Goal: Task Accomplishment & Management: Manage account settings

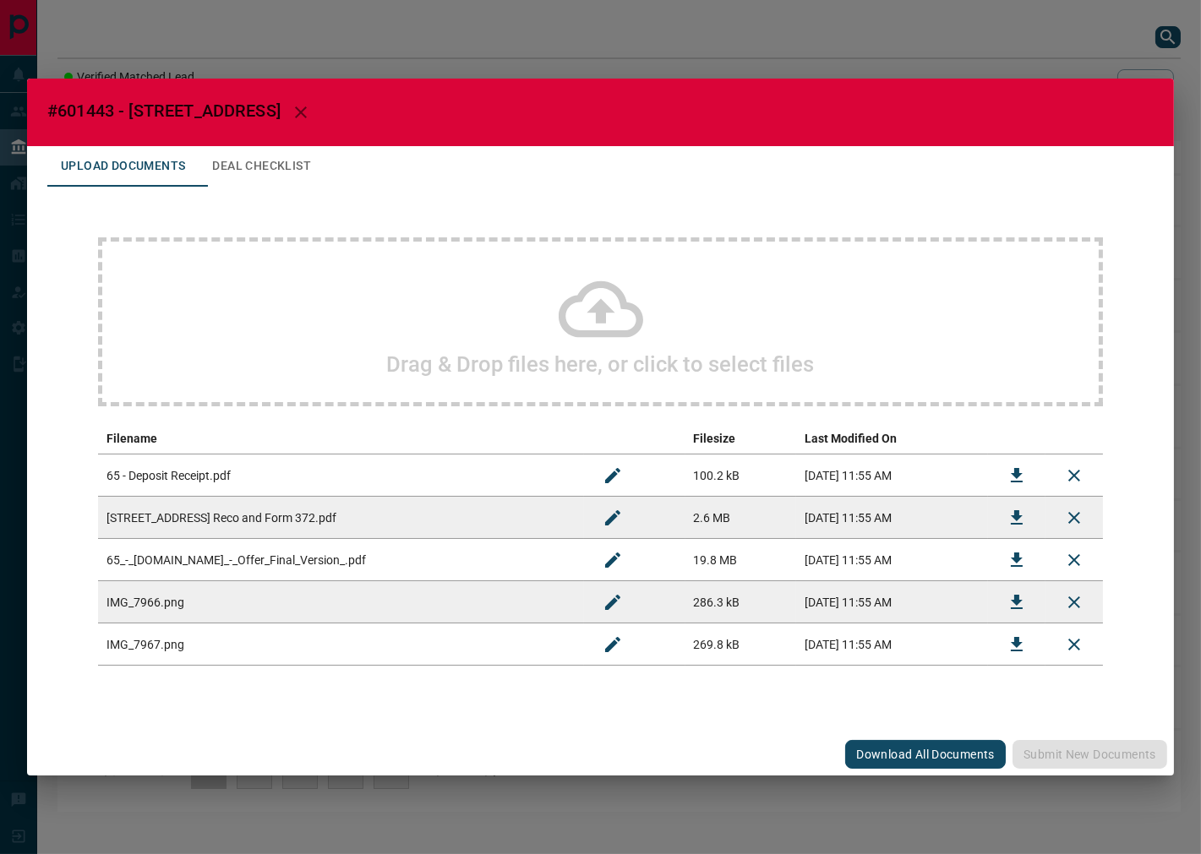
click at [97, 105] on span "#601443 - [STREET_ADDRESS]" at bounding box center [163, 111] width 233 height 20
copy span "601443"
click at [1029, 516] on button "Download" at bounding box center [1016, 518] width 41 height 41
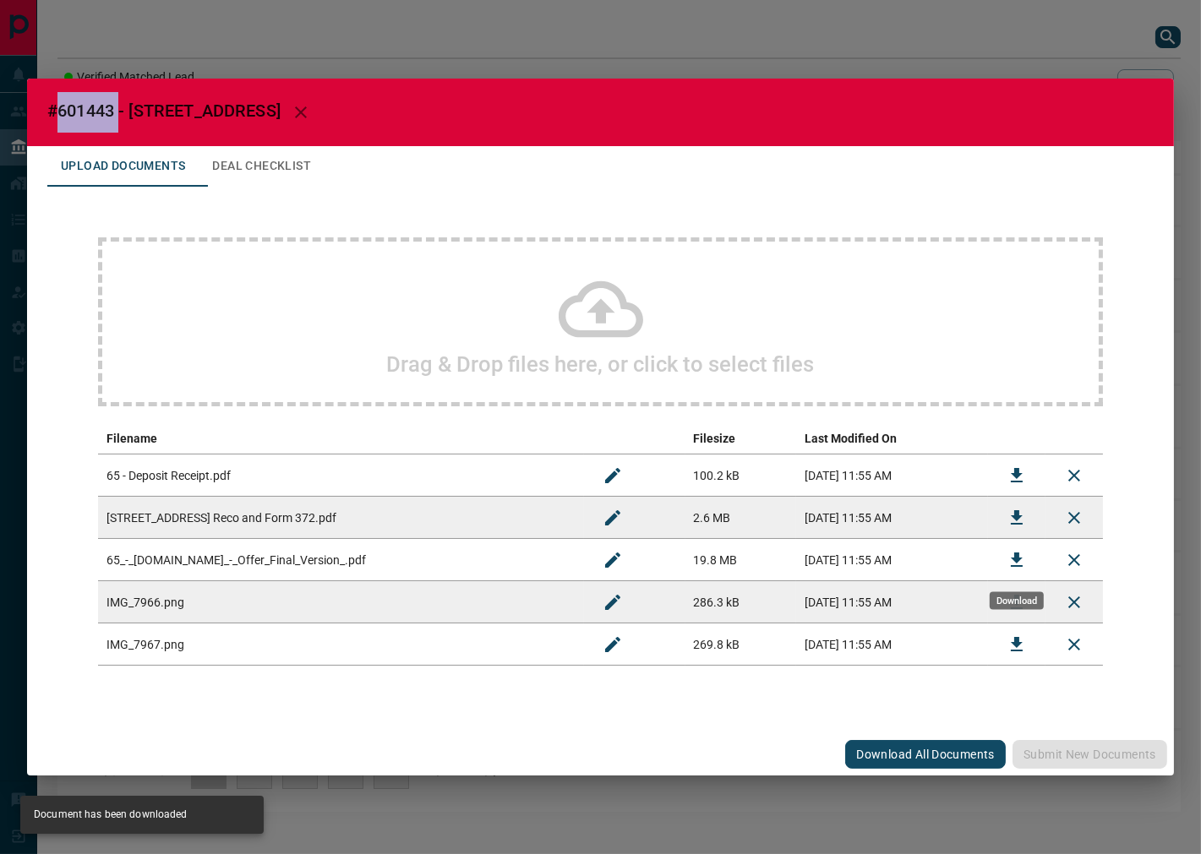
click at [1023, 556] on icon "Download" at bounding box center [1016, 560] width 20 height 20
click at [1010, 472] on icon "Download" at bounding box center [1016, 476] width 20 height 20
click at [279, 172] on button "Deal Checklist" at bounding box center [262, 166] width 126 height 41
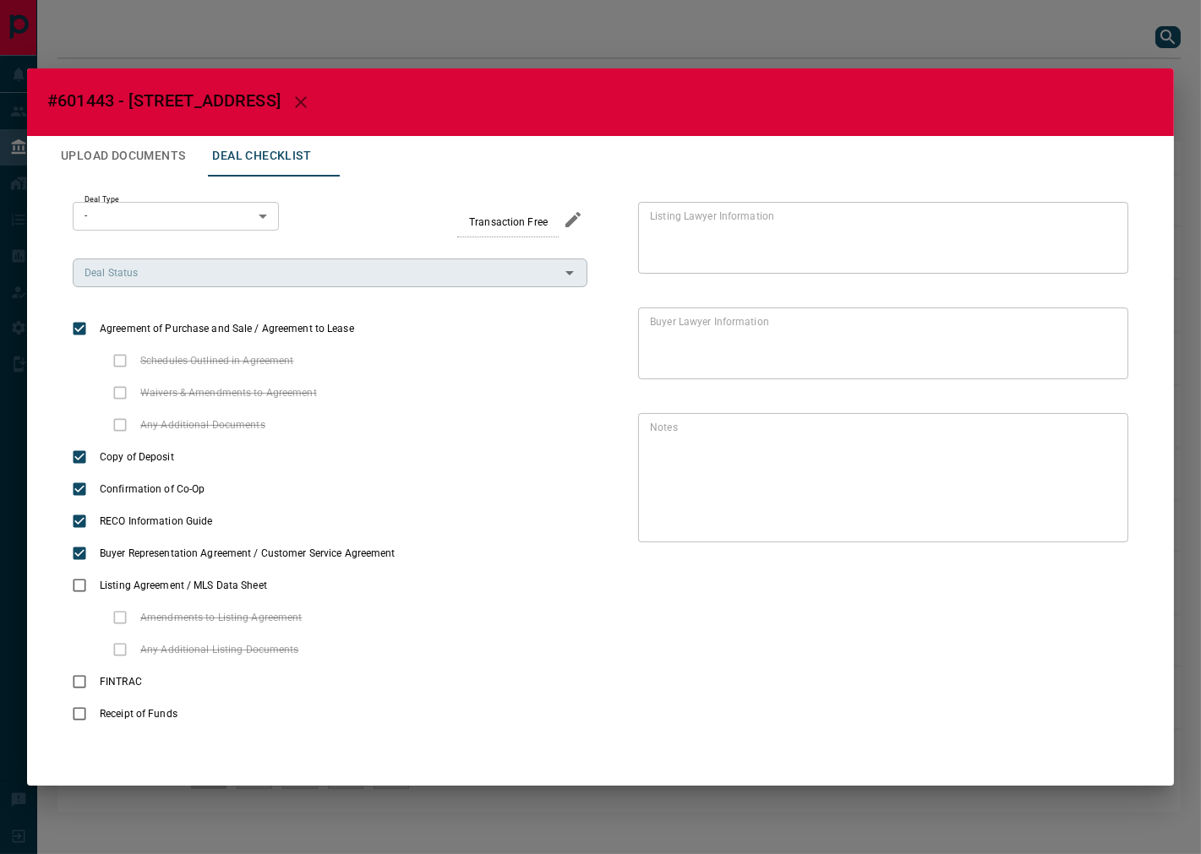
click at [258, 275] on input "Deal Status" at bounding box center [316, 273] width 477 height 19
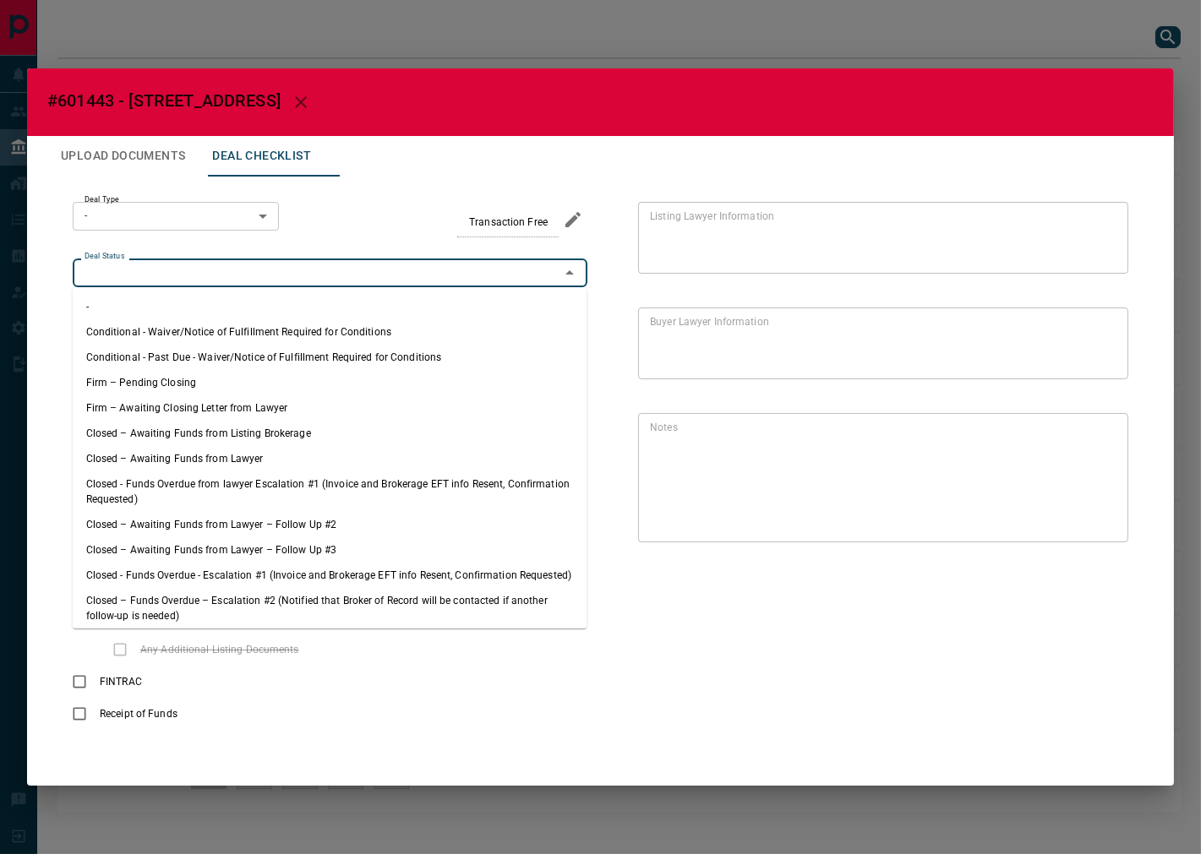
click at [183, 383] on li "Firm – Pending Closing" at bounding box center [330, 382] width 515 height 25
type input "**********"
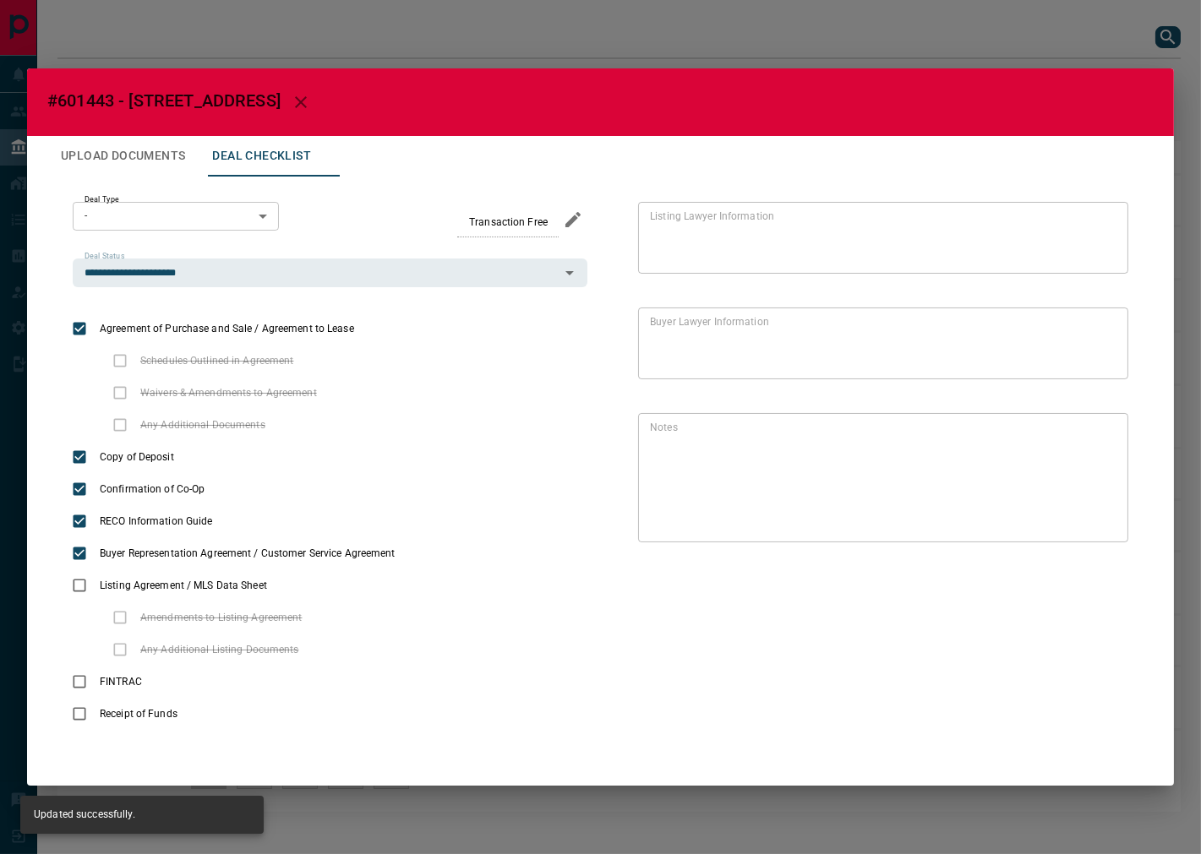
click at [226, 221] on body "Lead Transfers Leads Deals Listings Campaigns Quota Rules Agent Quotas Admin Mo…" at bounding box center [600, 414] width 1201 height 829
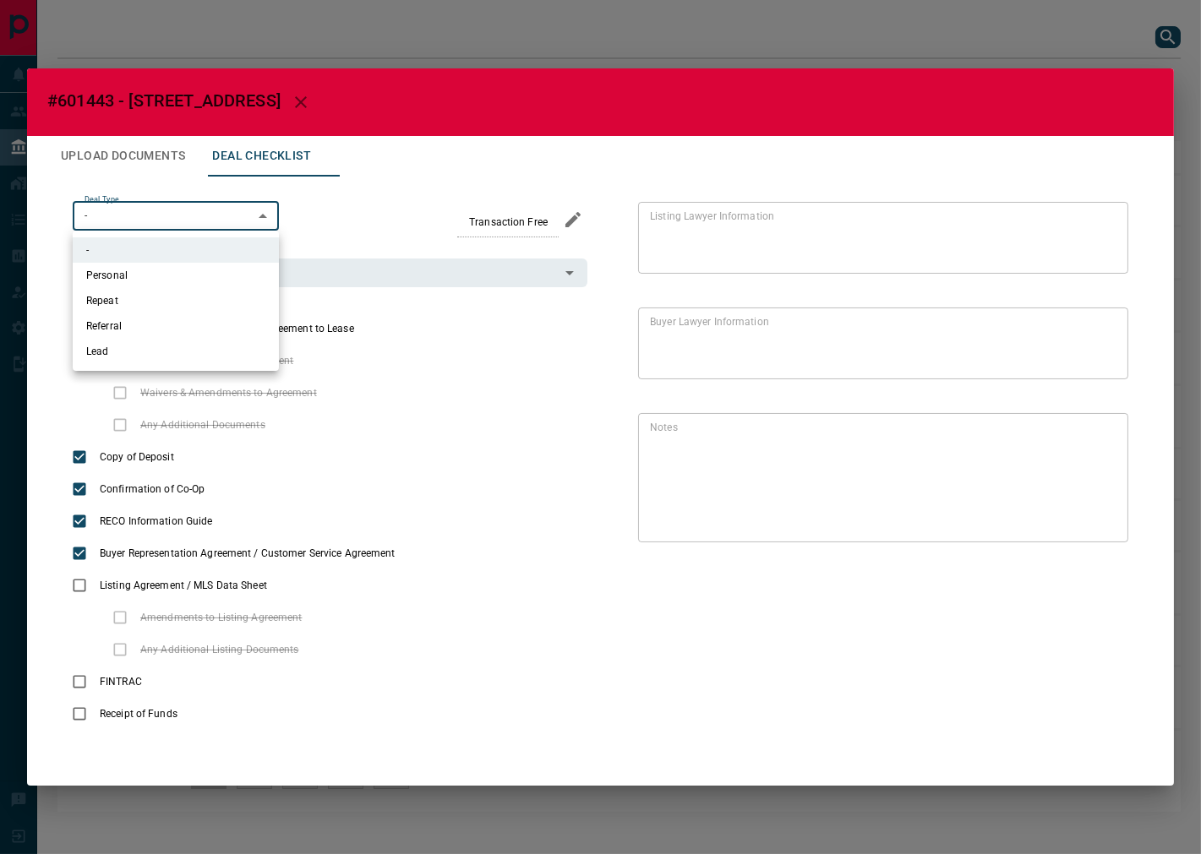
click at [188, 268] on li "Personal" at bounding box center [176, 275] width 206 height 25
type input "*"
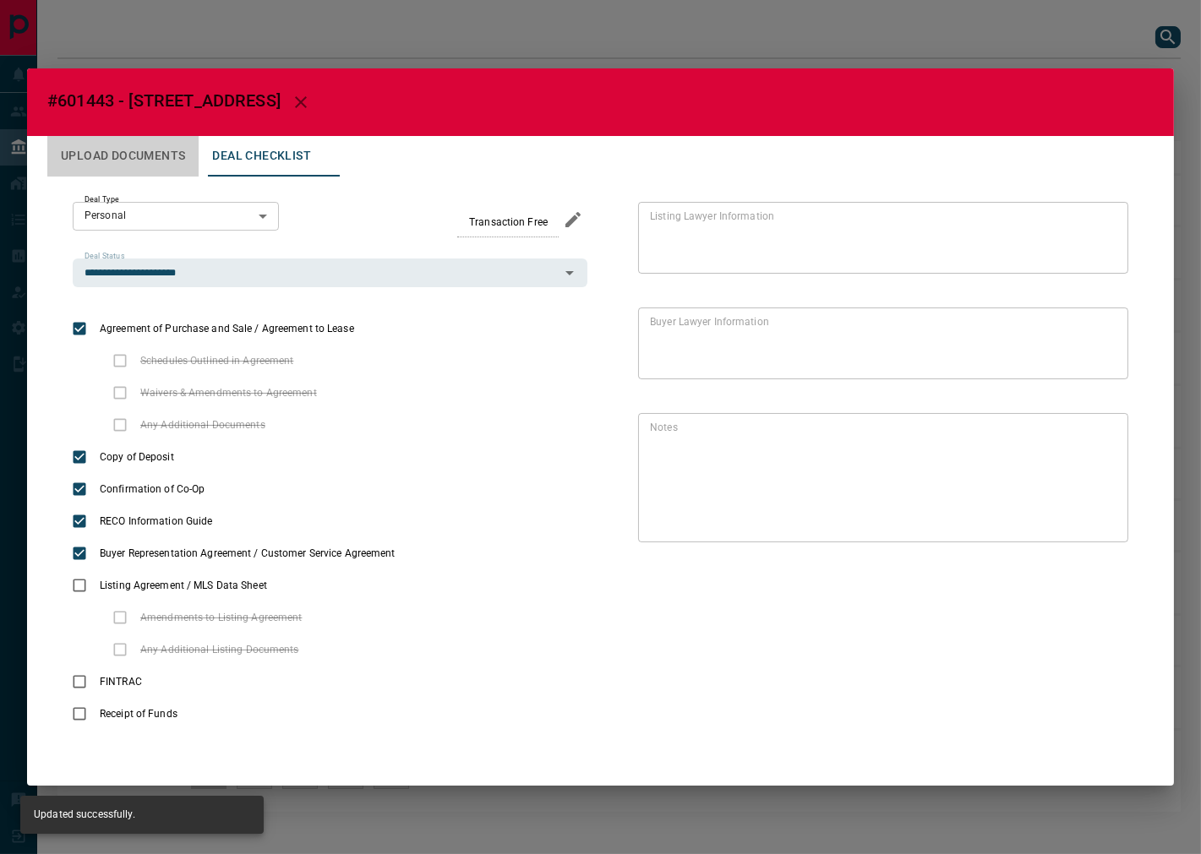
click at [130, 155] on button "Upload Documents" at bounding box center [122, 156] width 151 height 41
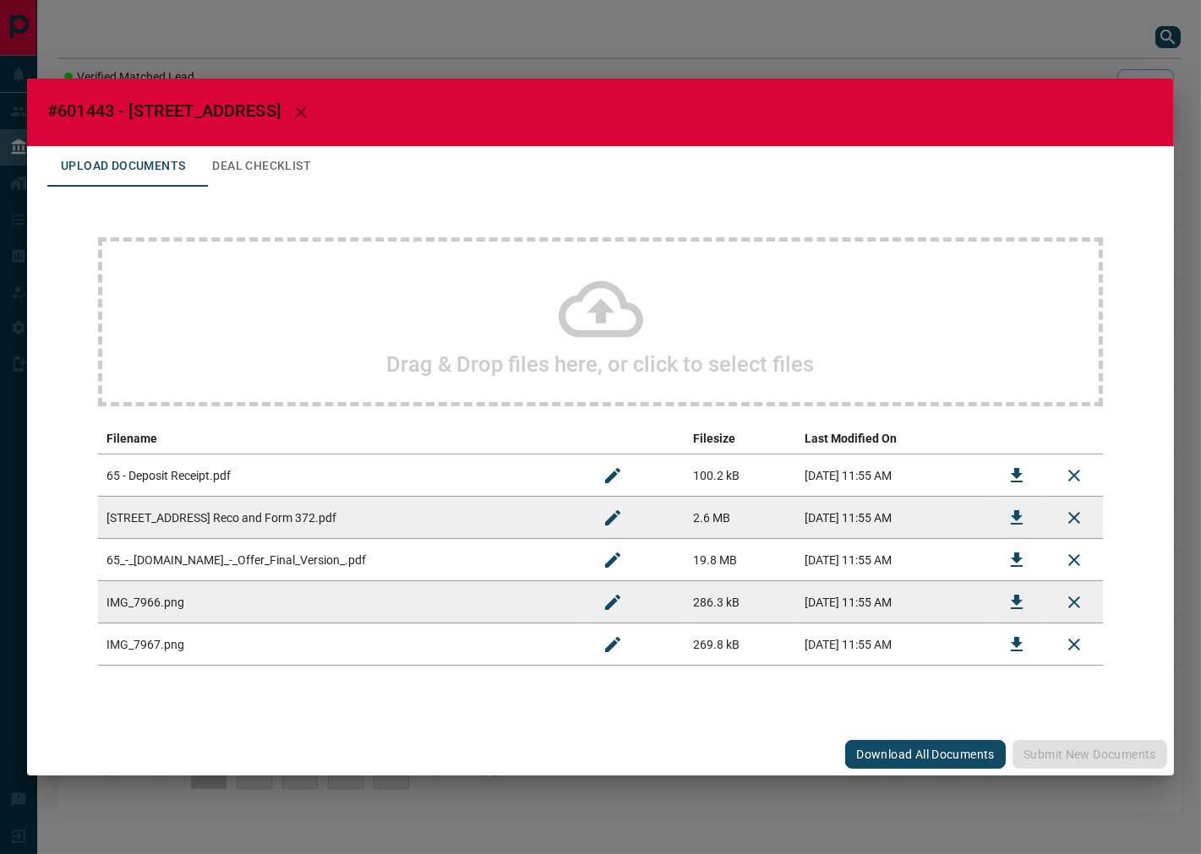
click at [248, 182] on button "Deal Checklist" at bounding box center [262, 166] width 126 height 41
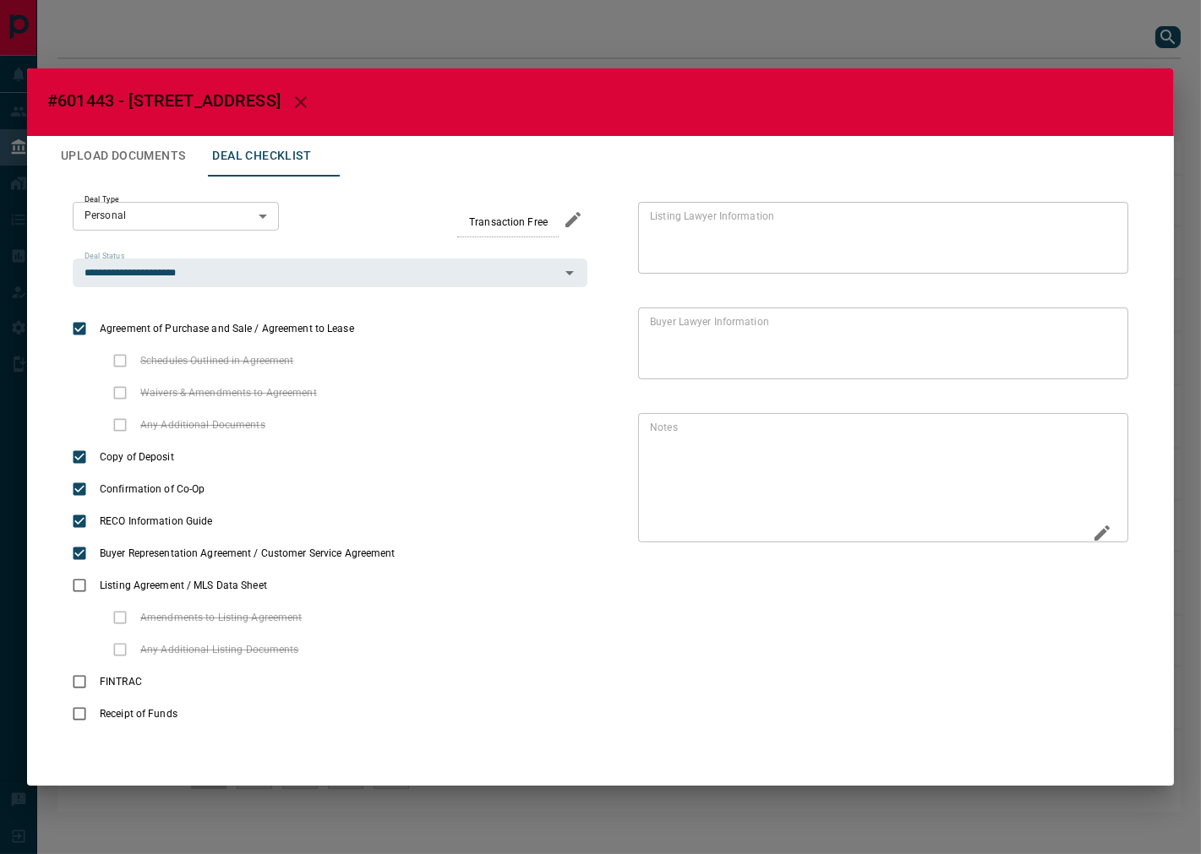
click at [1101, 531] on icon "Edit" at bounding box center [1101, 533] width 15 height 15
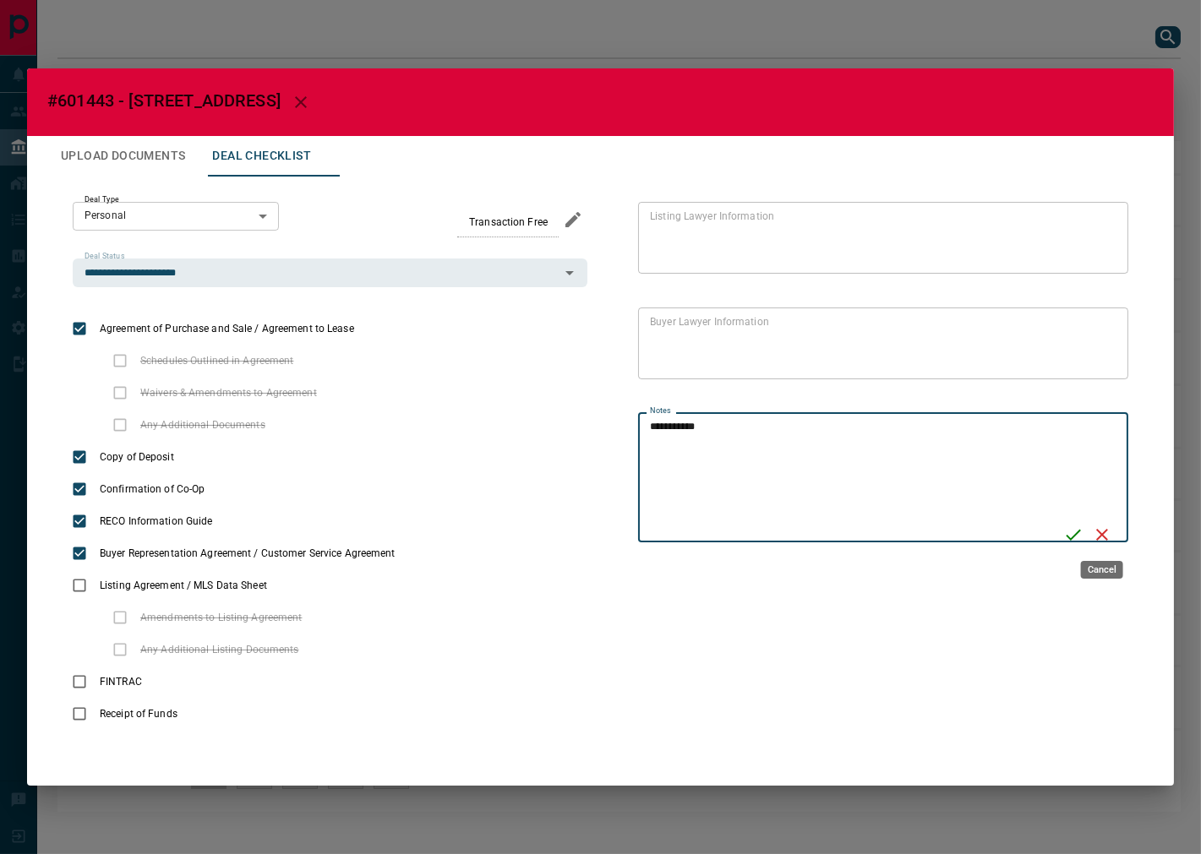
type textarea "**********"
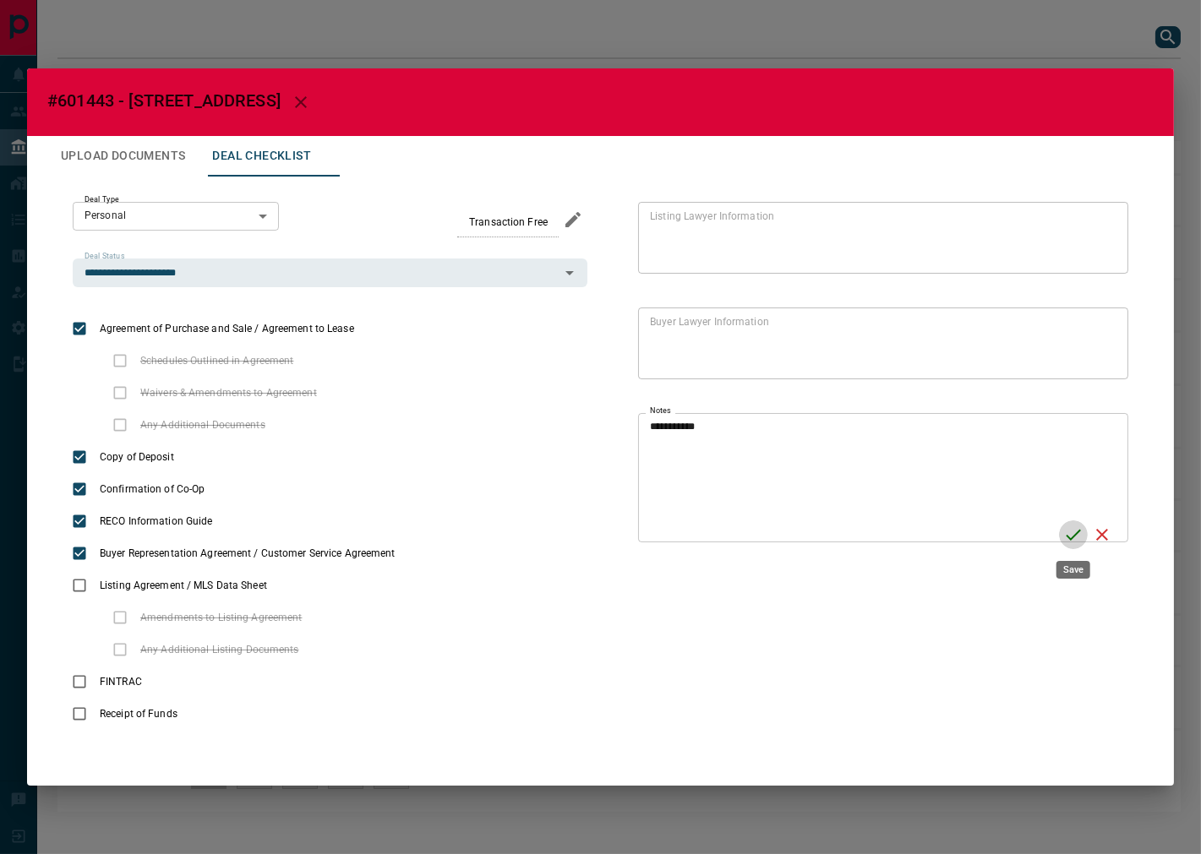
click at [1072, 546] on button "Save" at bounding box center [1073, 535] width 29 height 29
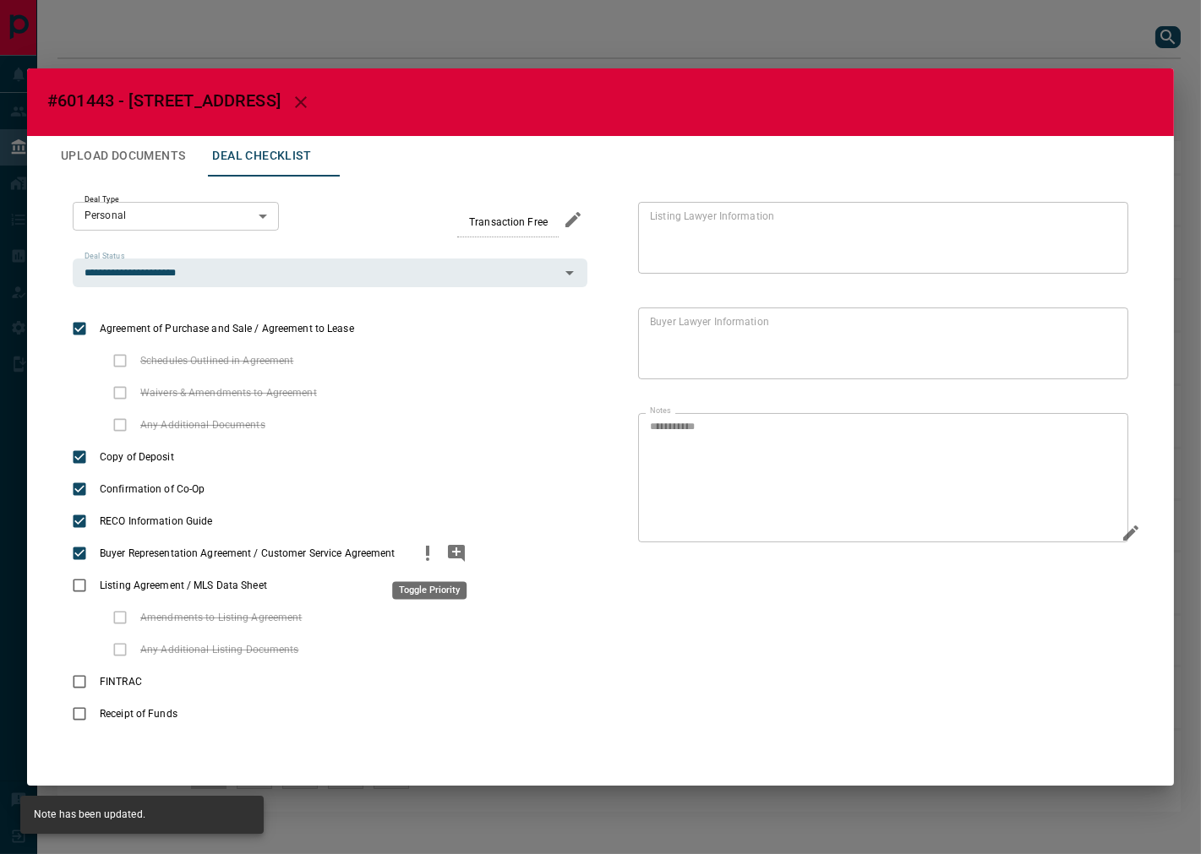
click at [426, 562] on icon "priority" at bounding box center [427, 553] width 20 height 20
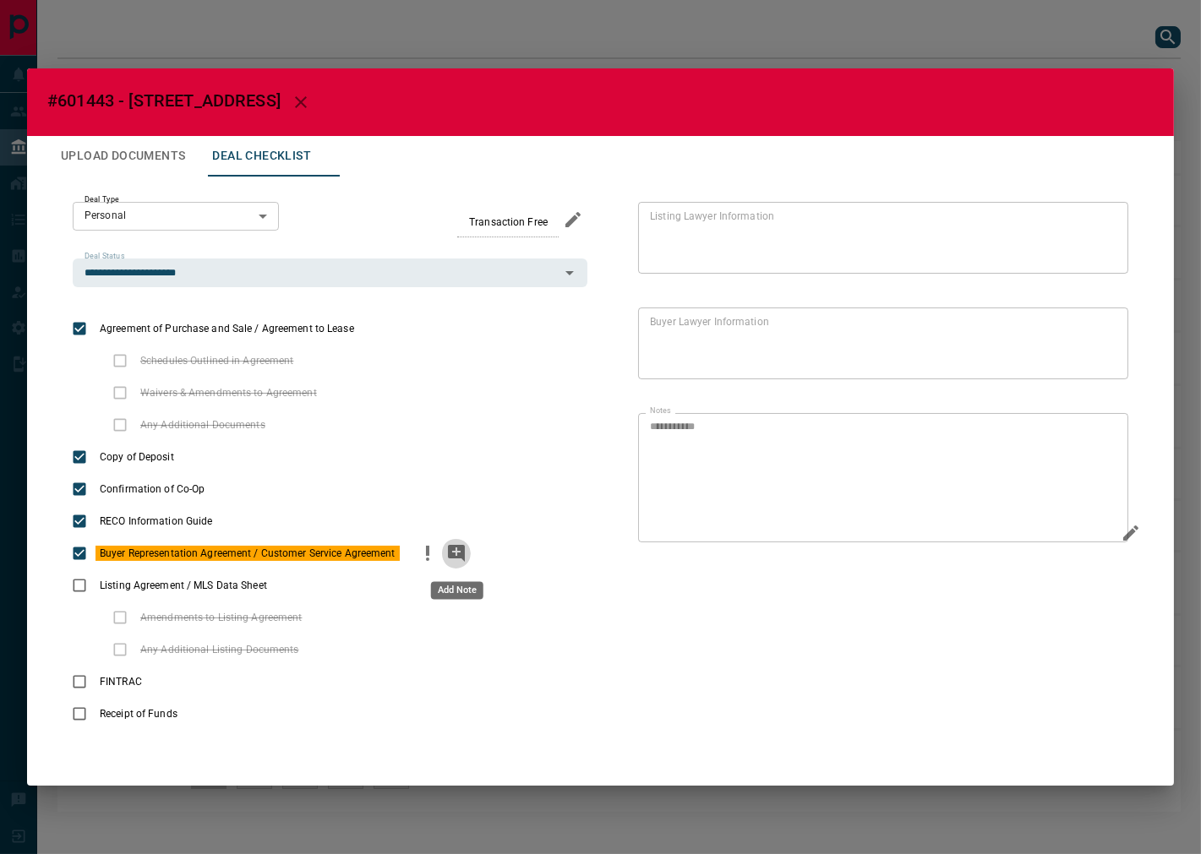
click at [450, 556] on icon "add note" at bounding box center [456, 553] width 17 height 17
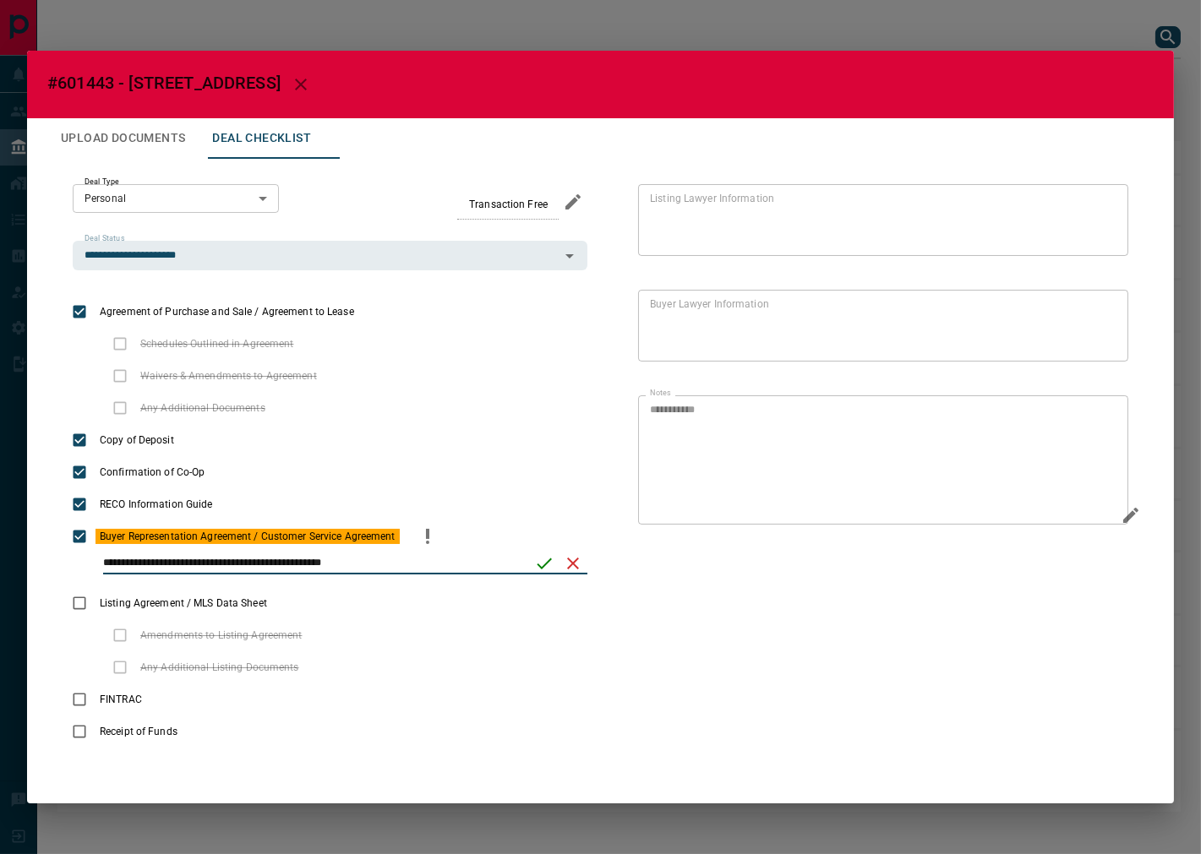
type input "**********"
click at [549, 550] on button "save" at bounding box center [544, 563] width 29 height 29
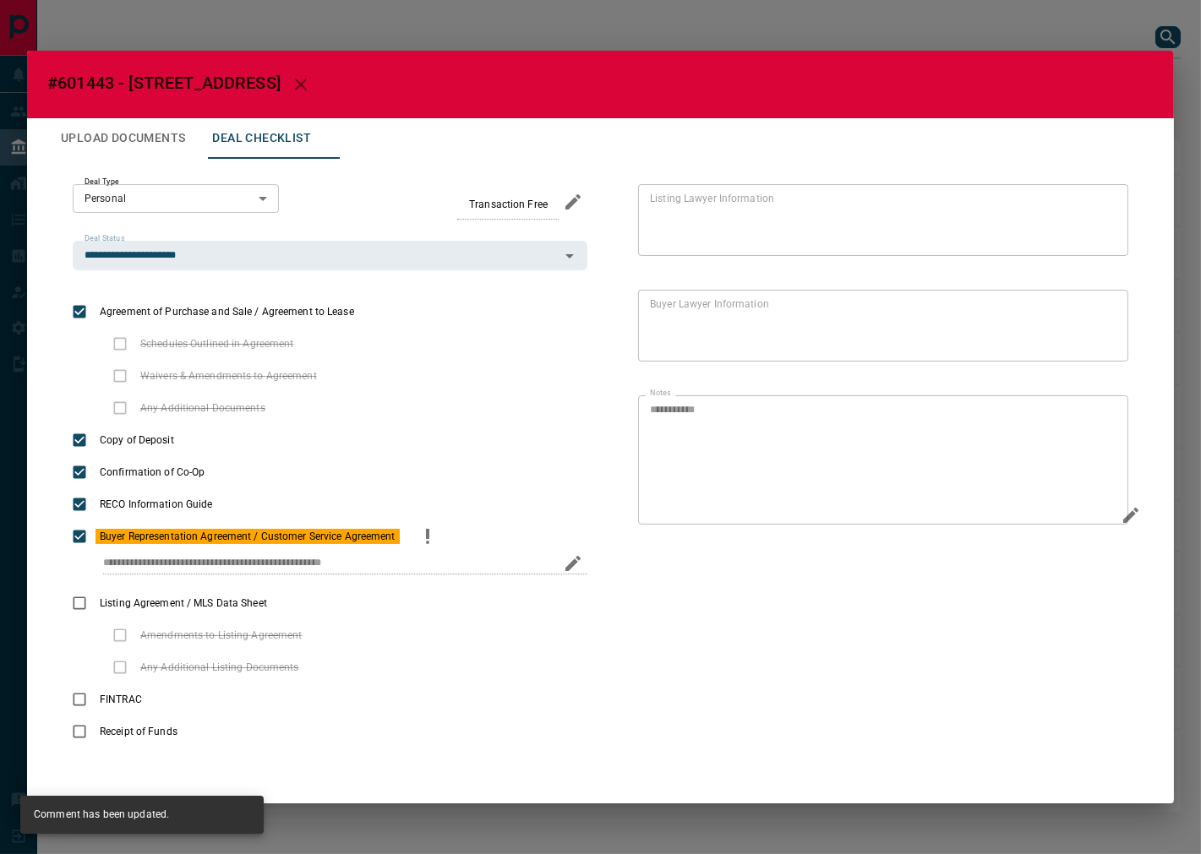
click at [150, 129] on button "Upload Documents" at bounding box center [122, 138] width 151 height 41
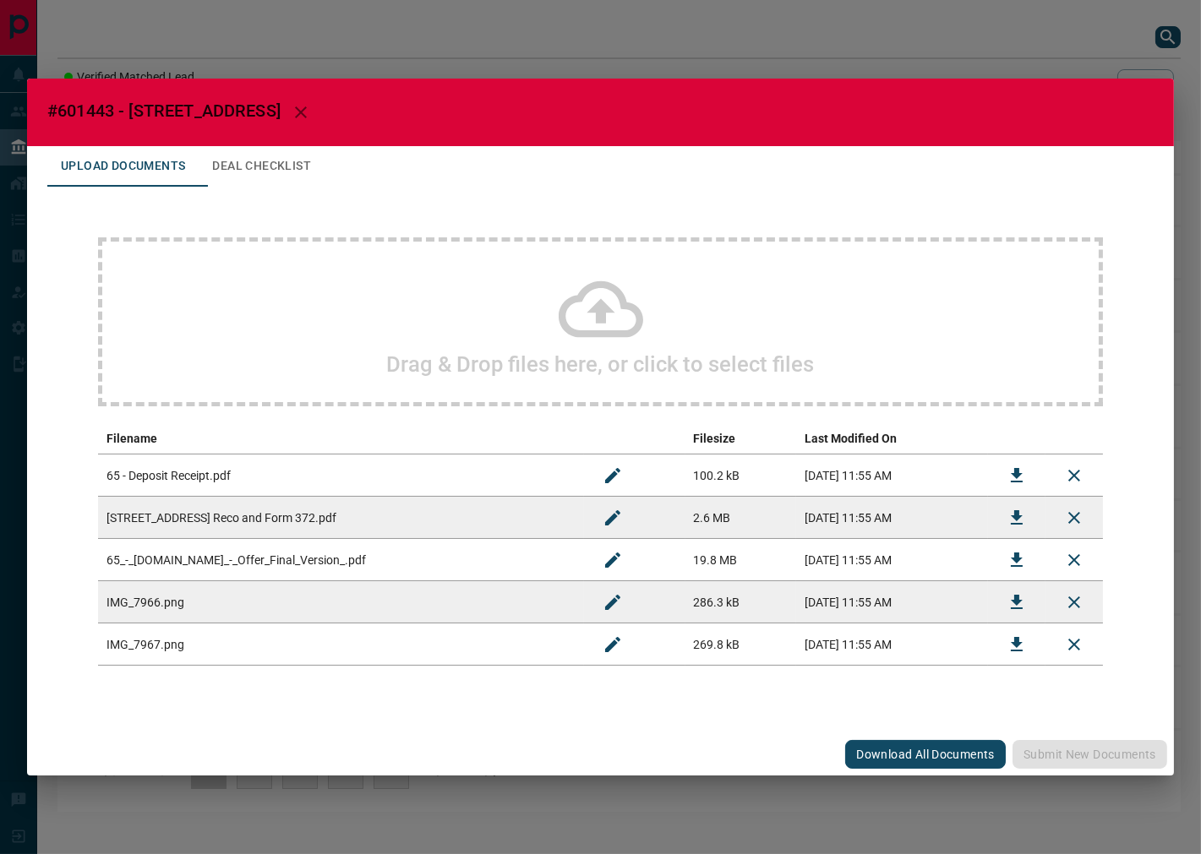
click at [335, 297] on div "Drag & Drop files here, or click to select files" at bounding box center [600, 321] width 1005 height 169
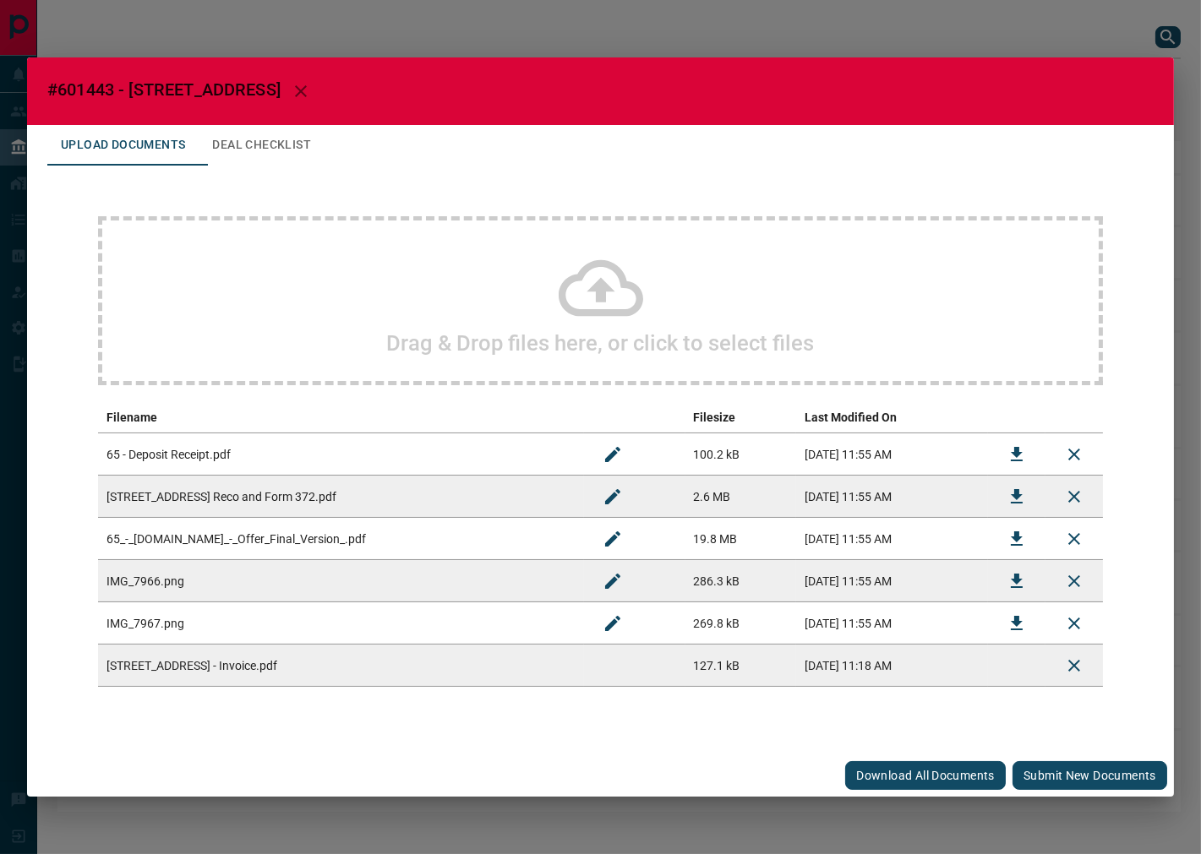
click at [1050, 772] on button "Submit new documents" at bounding box center [1089, 775] width 155 height 29
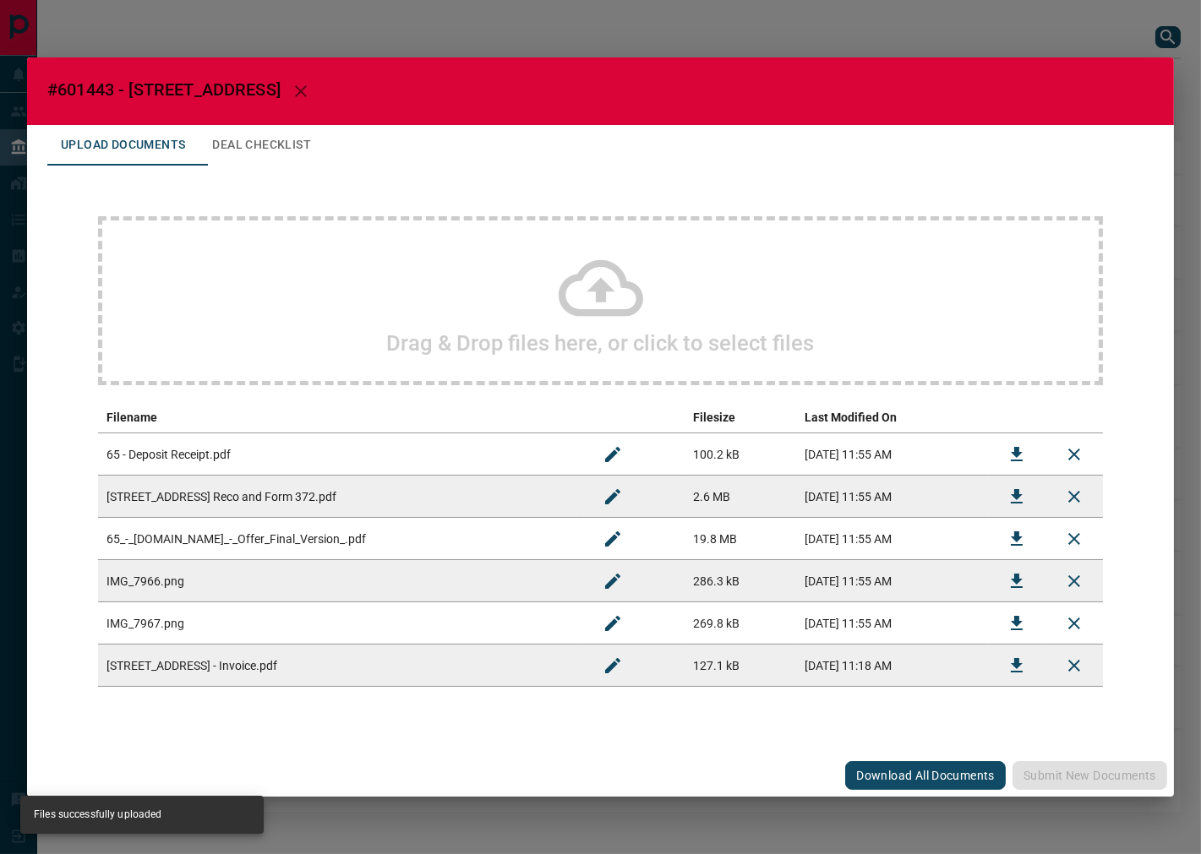
click at [269, 128] on button "Deal Checklist" at bounding box center [262, 145] width 126 height 41
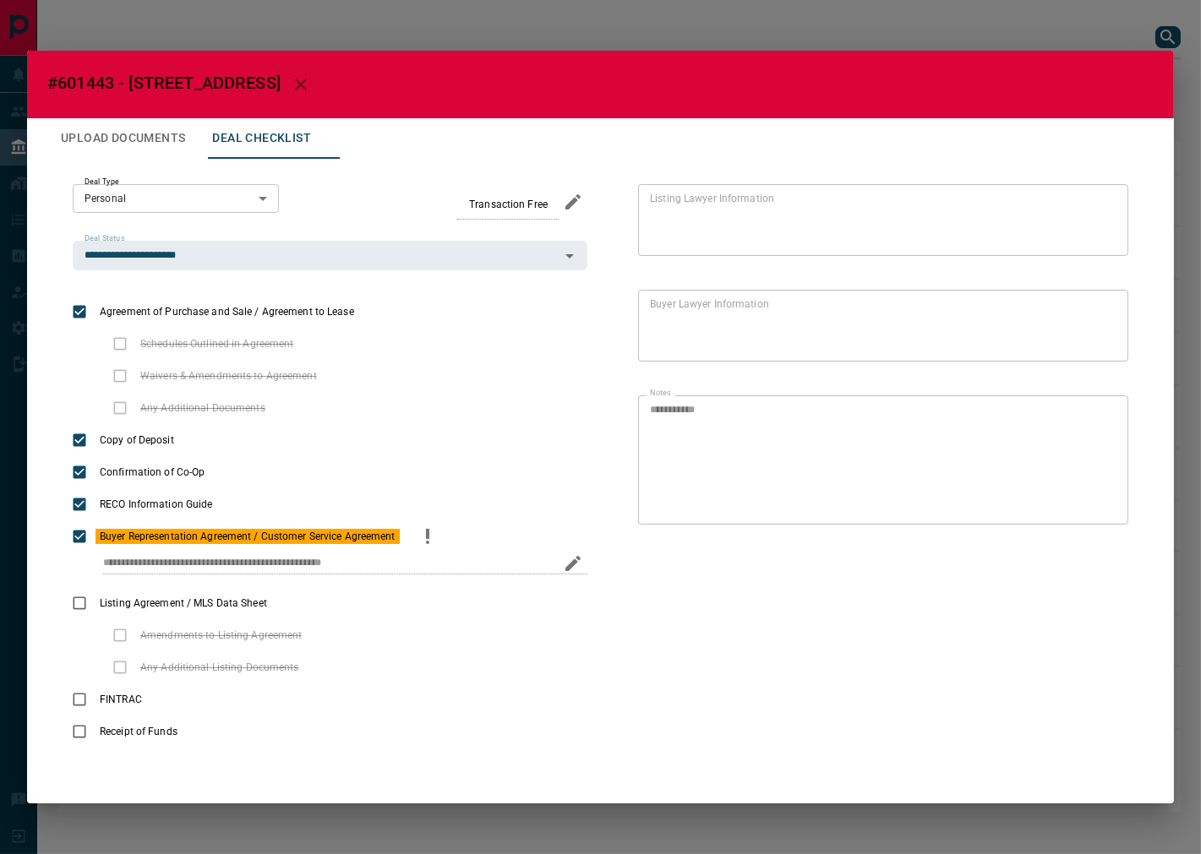
click at [499, 583] on div "**********" at bounding box center [330, 570] width 515 height 35
